Goal: Information Seeking & Learning: Learn about a topic

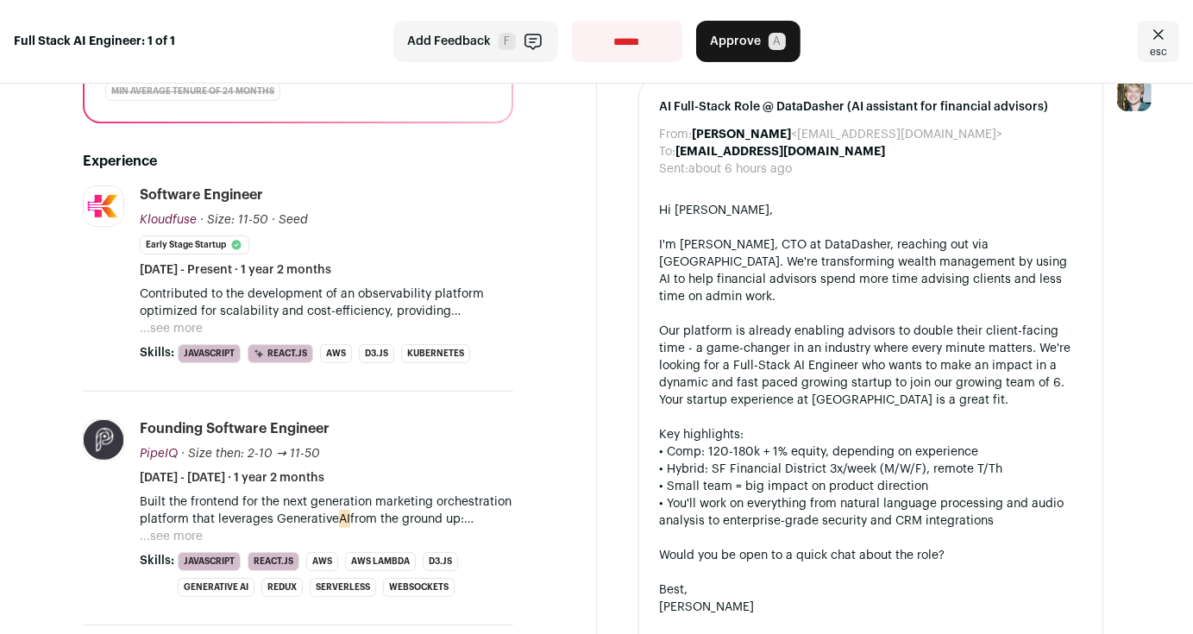
scroll to position [353, 0]
click at [183, 320] on button "...see more" at bounding box center [171, 328] width 63 height 17
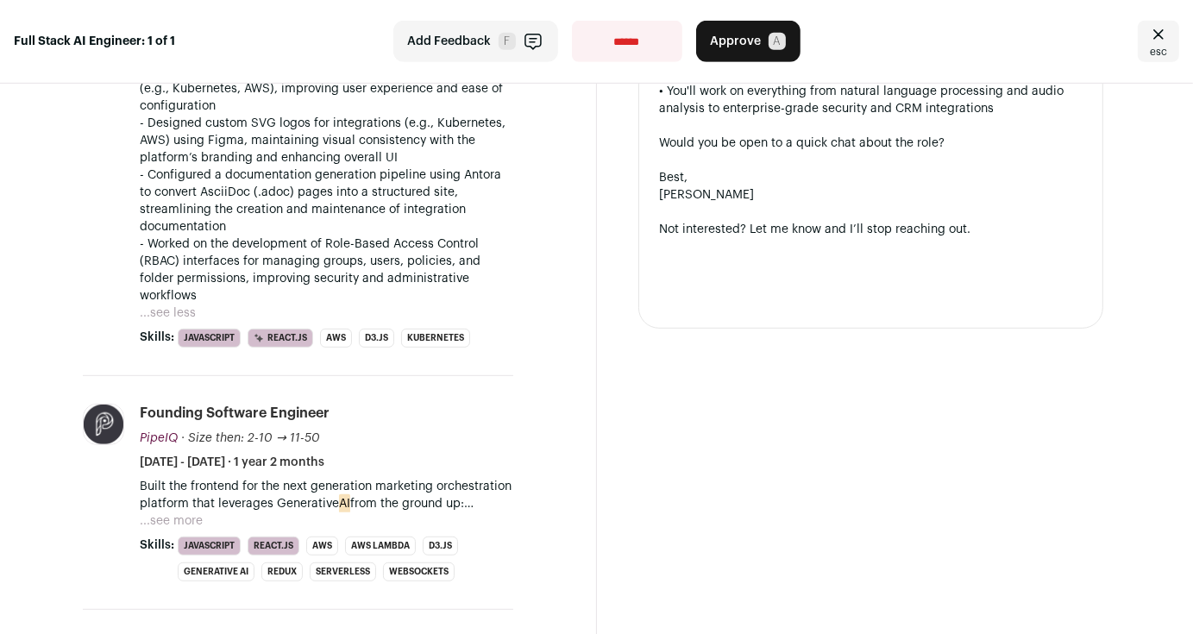
scroll to position [767, 0]
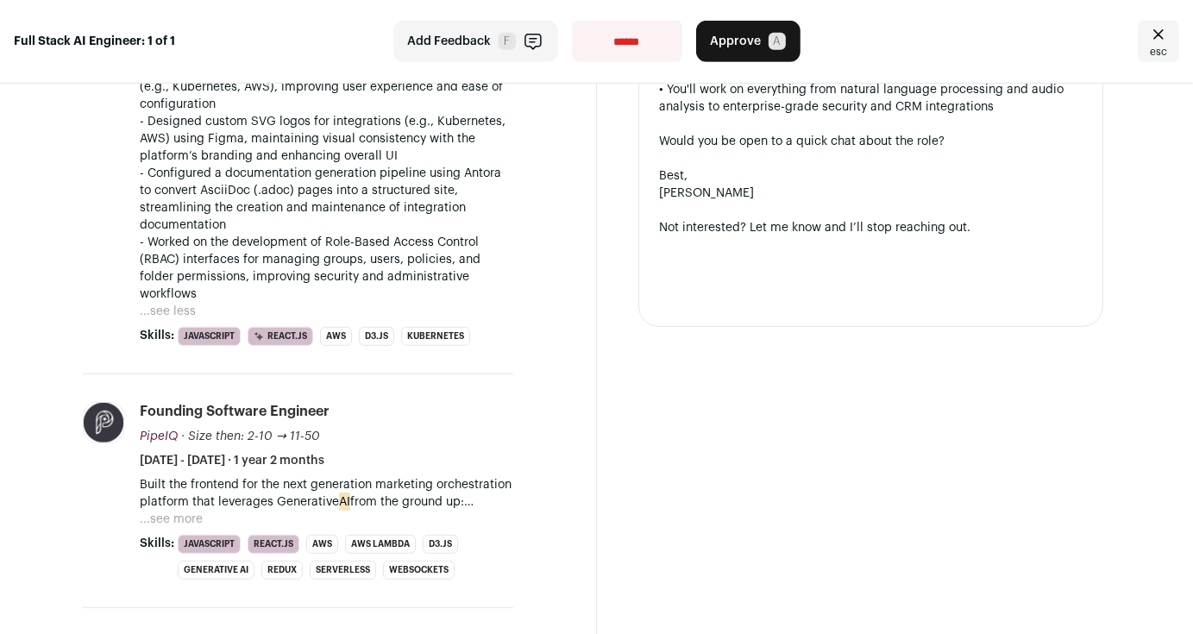
click at [172, 511] on button "...see more" at bounding box center [171, 519] width 63 height 17
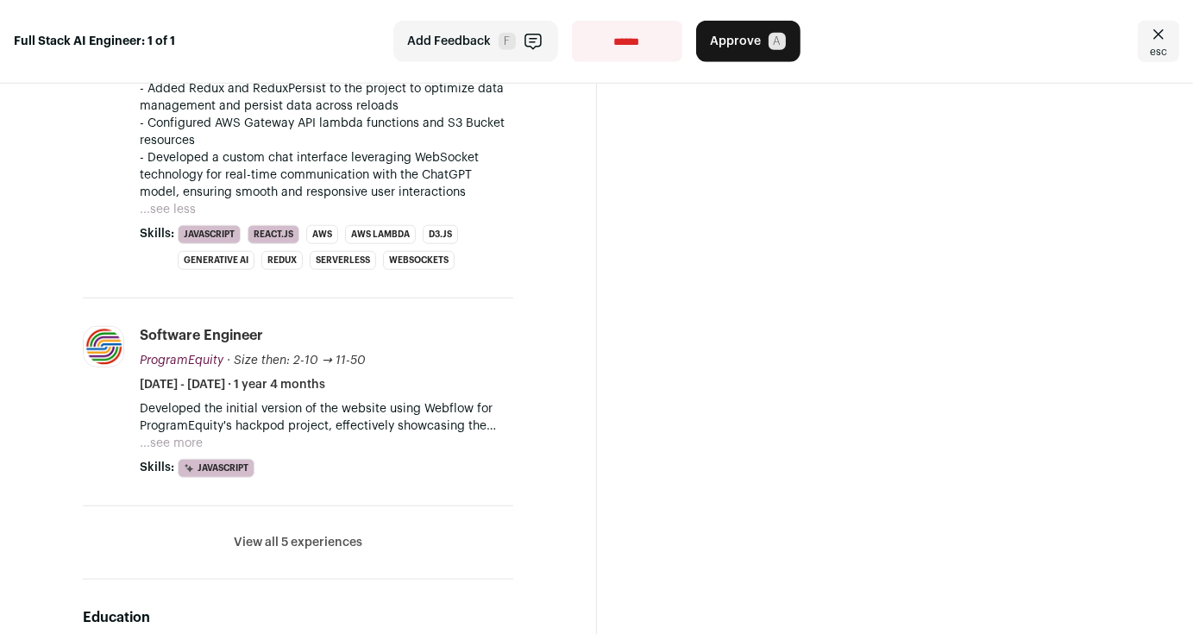
scroll to position [1361, 0]
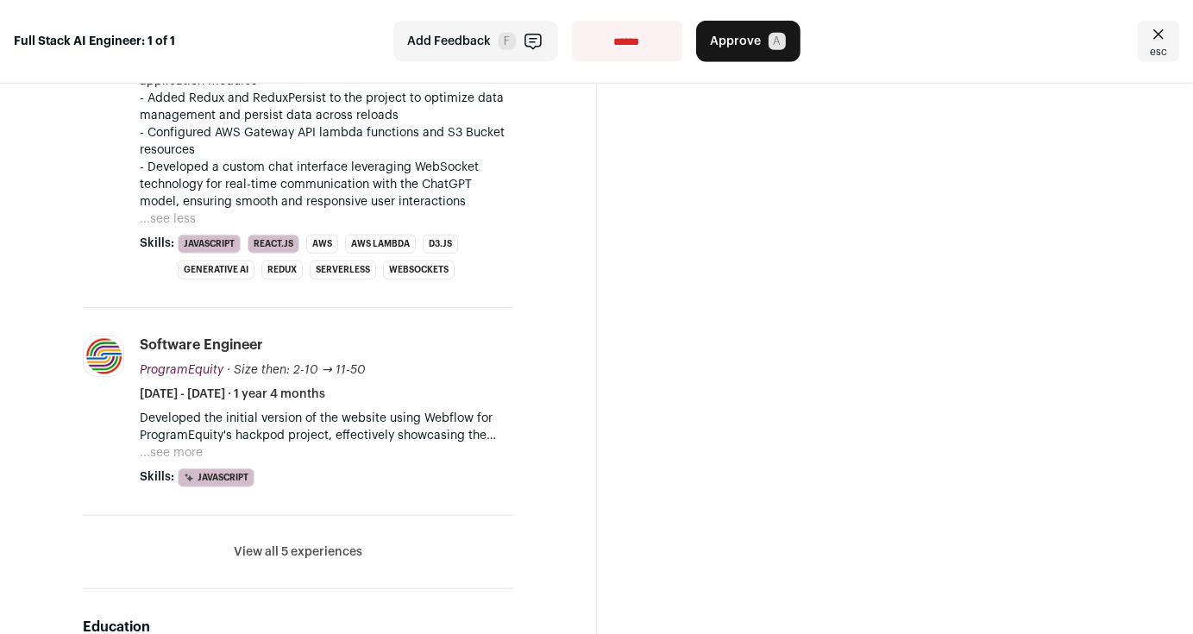
click at [172, 444] on button "...see more" at bounding box center [171, 452] width 63 height 17
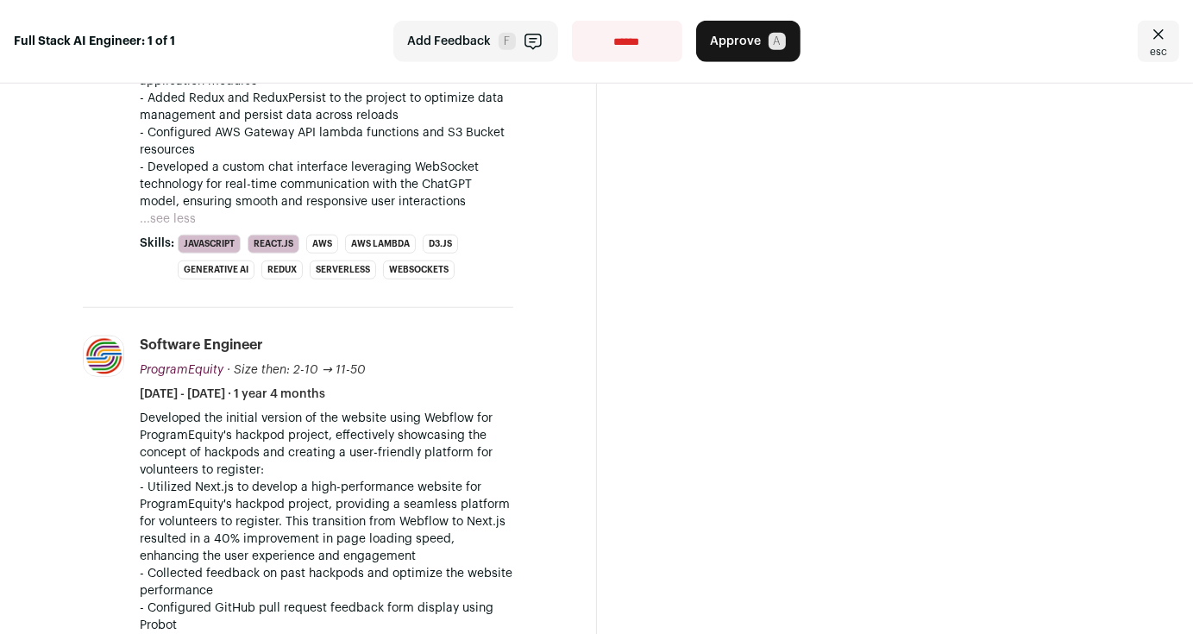
scroll to position [1628, 0]
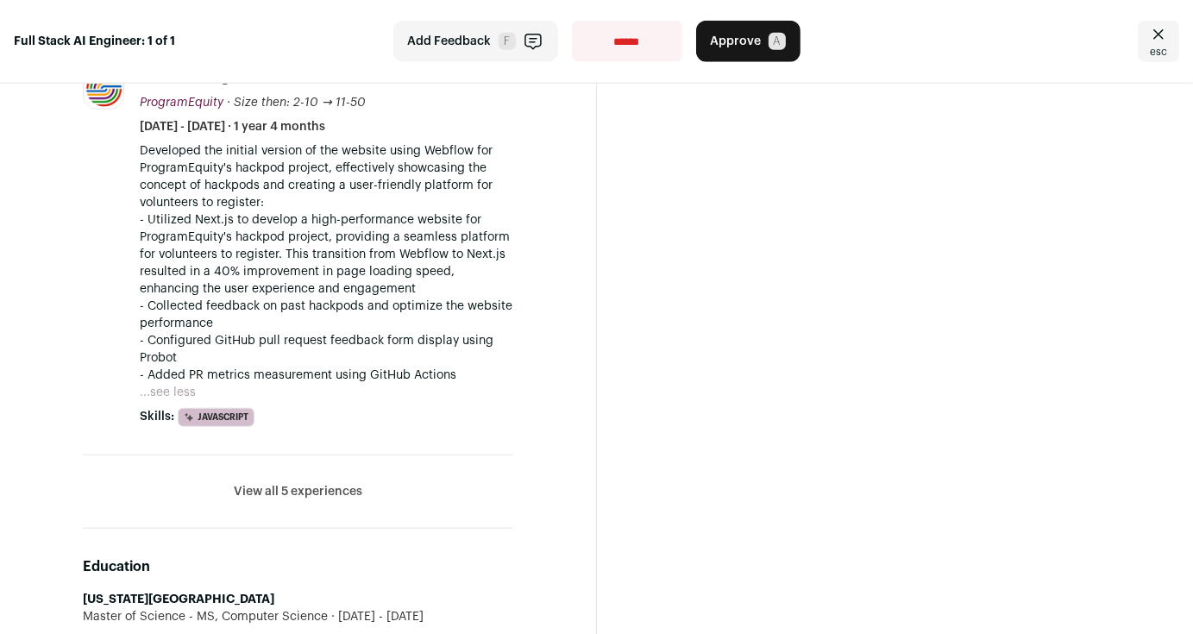
click at [321, 456] on li "View all 5 experiences View less" at bounding box center [298, 492] width 431 height 73
click at [307, 483] on button "View all 5 experiences" at bounding box center [298, 491] width 129 height 17
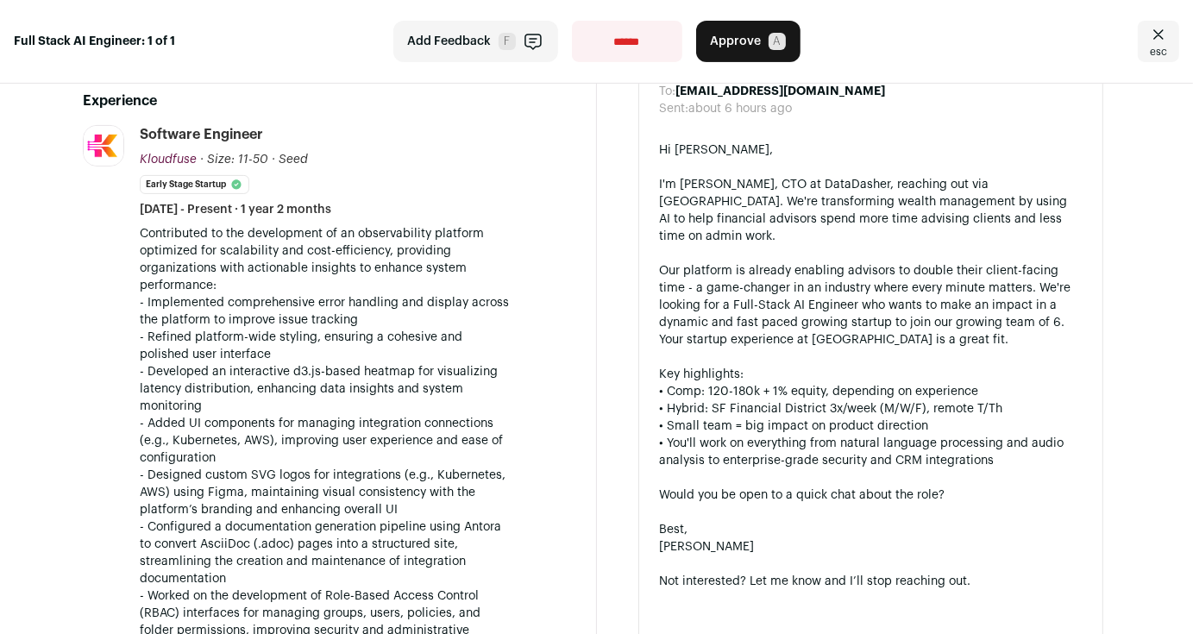
scroll to position [412, 0]
drag, startPoint x: 152, startPoint y: 141, endPoint x: 91, endPoint y: 169, distance: 67.6
click at [91, 169] on div "Kloudfuse [DOMAIN_NAME] Add to company list Public / Private Private Valuation …" at bounding box center [104, 413] width 43 height 575
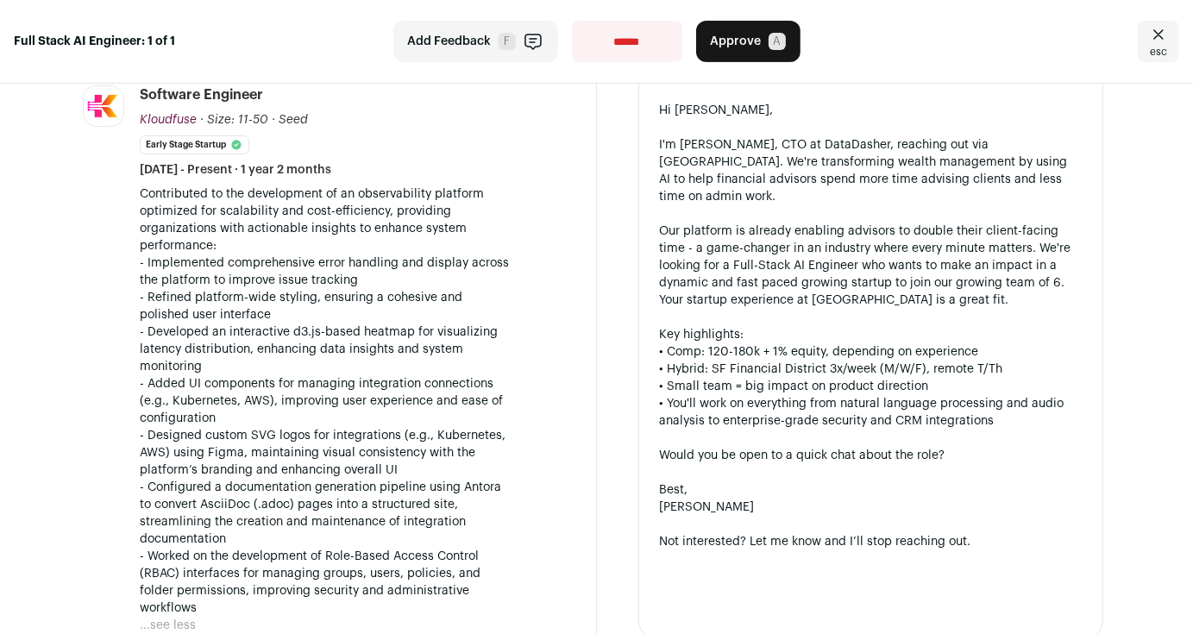
scroll to position [452, 0]
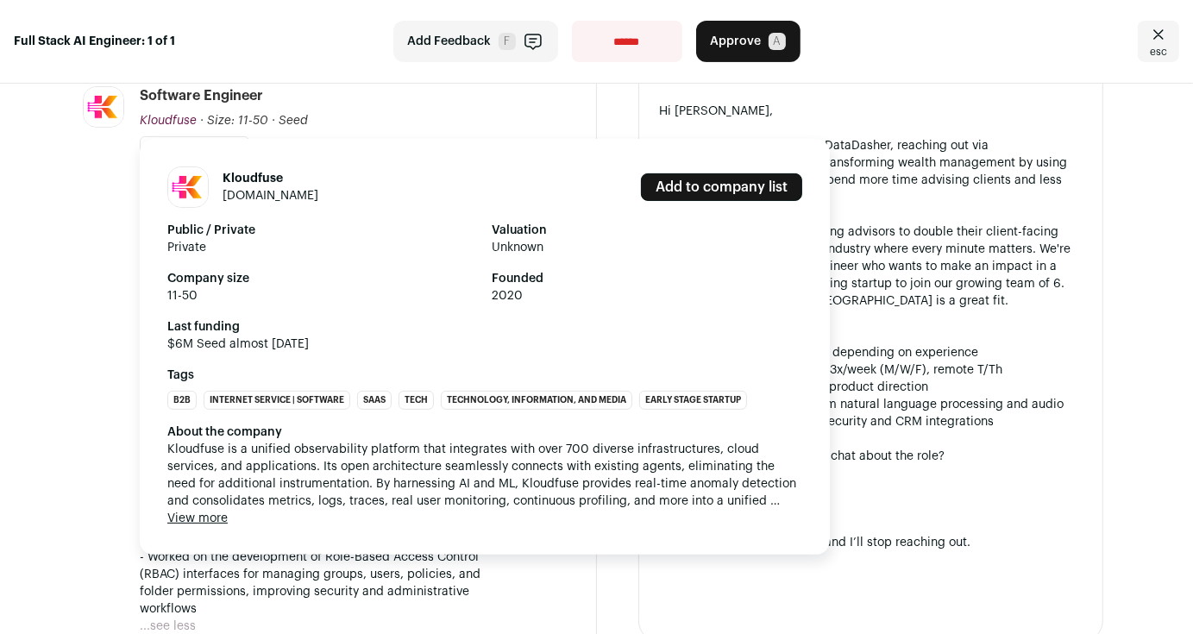
click at [159, 115] on span "Kloudfuse" at bounding box center [168, 121] width 57 height 12
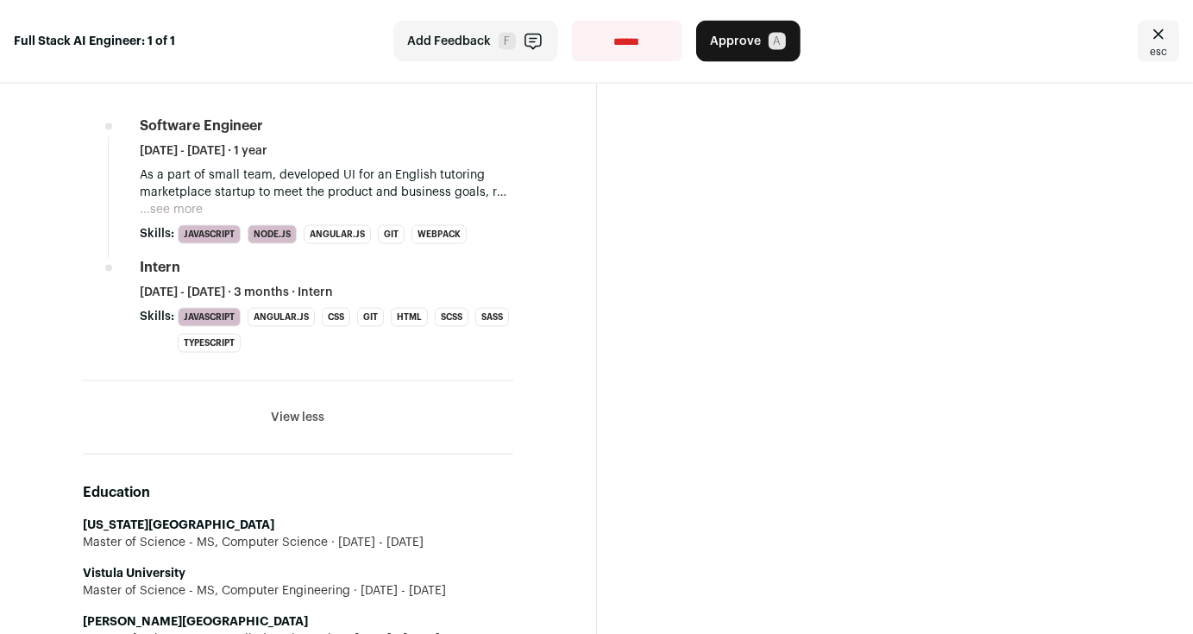
scroll to position [2575, 0]
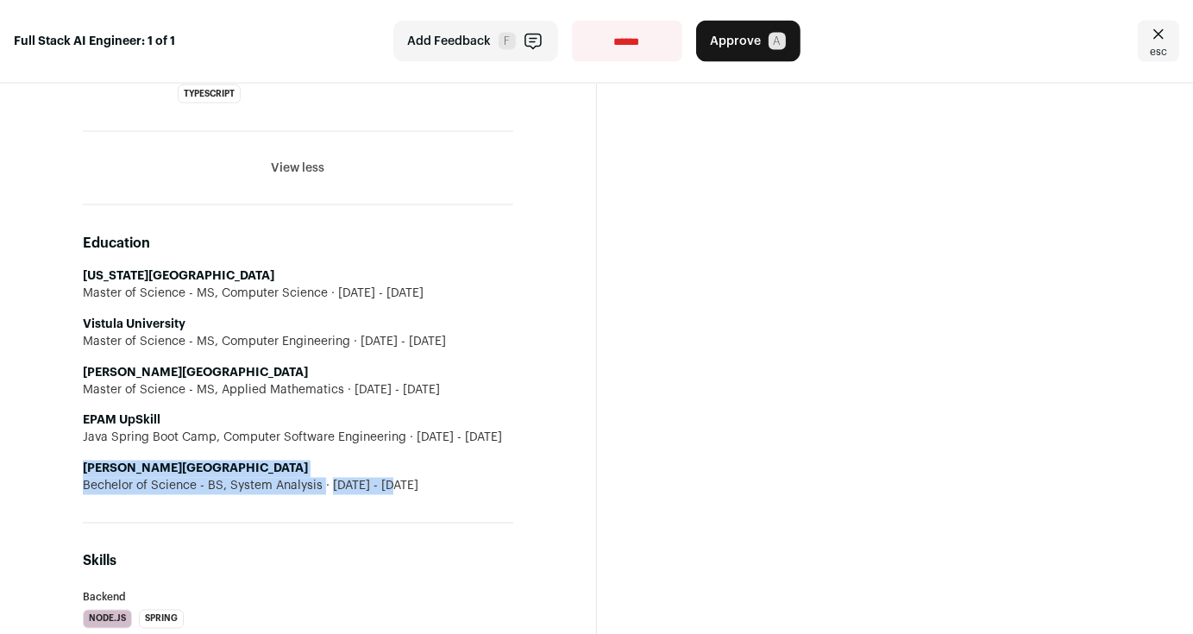
drag, startPoint x: 405, startPoint y: 351, endPoint x: 40, endPoint y: 324, distance: 366.0
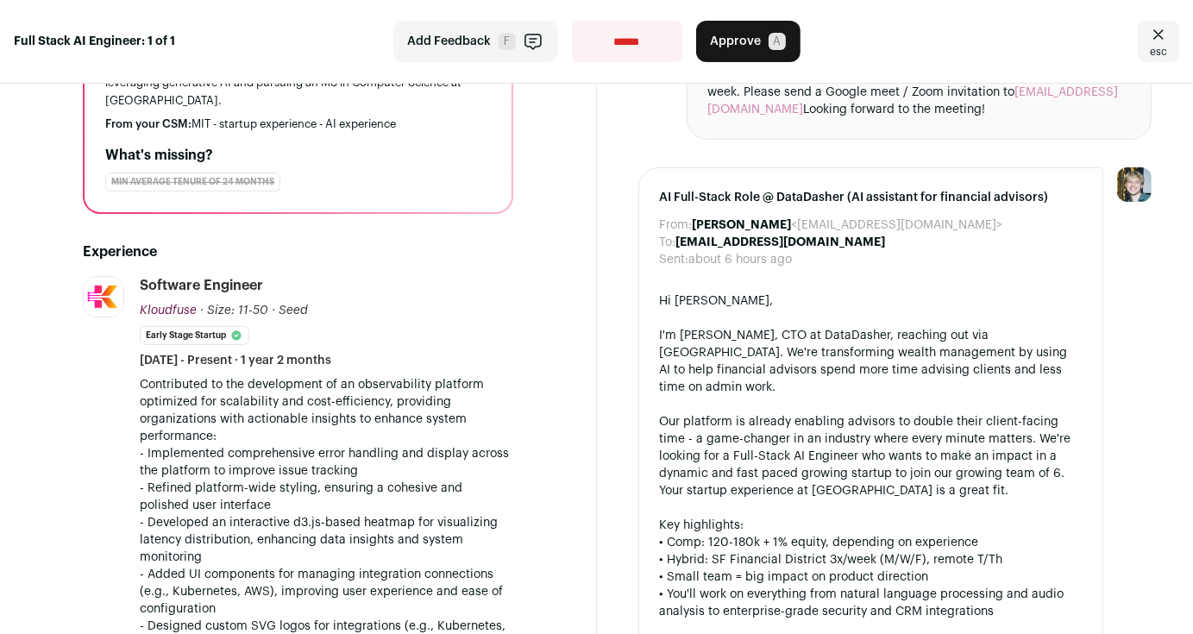
scroll to position [0, 0]
